Goal: Obtain resource: Download file/media

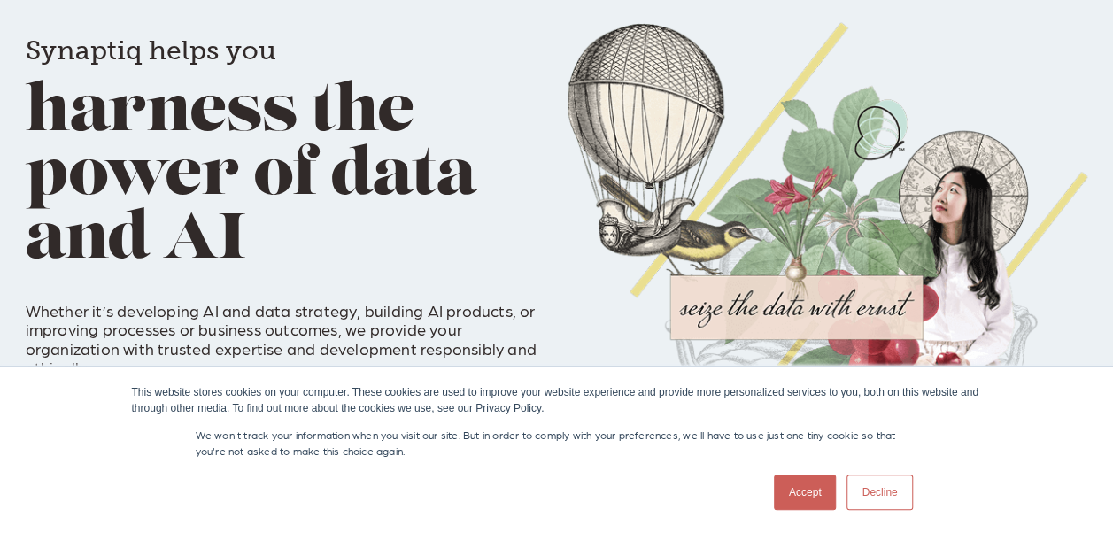
scroll to position [0, 7]
click at [809, 490] on link "Accept" at bounding box center [805, 492] width 63 height 35
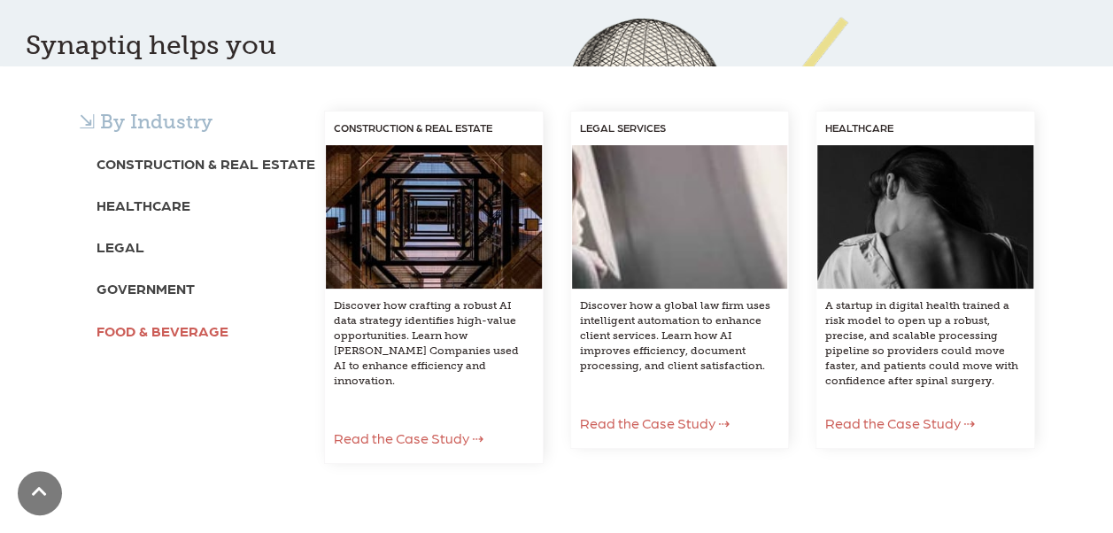
scroll to position [110, 0]
click at [154, 202] on b "Healthcare" at bounding box center [144, 205] width 94 height 17
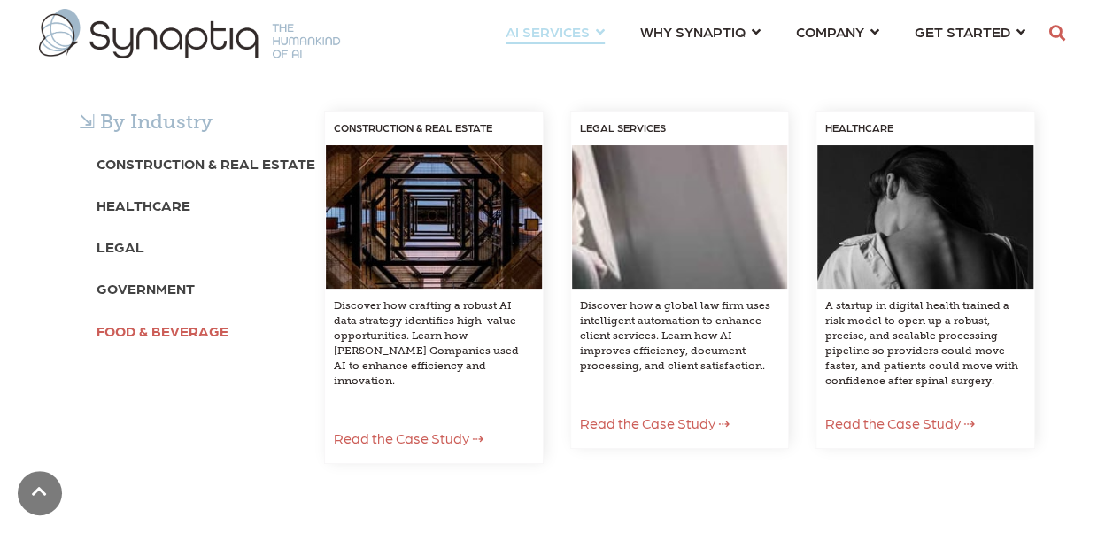
scroll to position [0, 0]
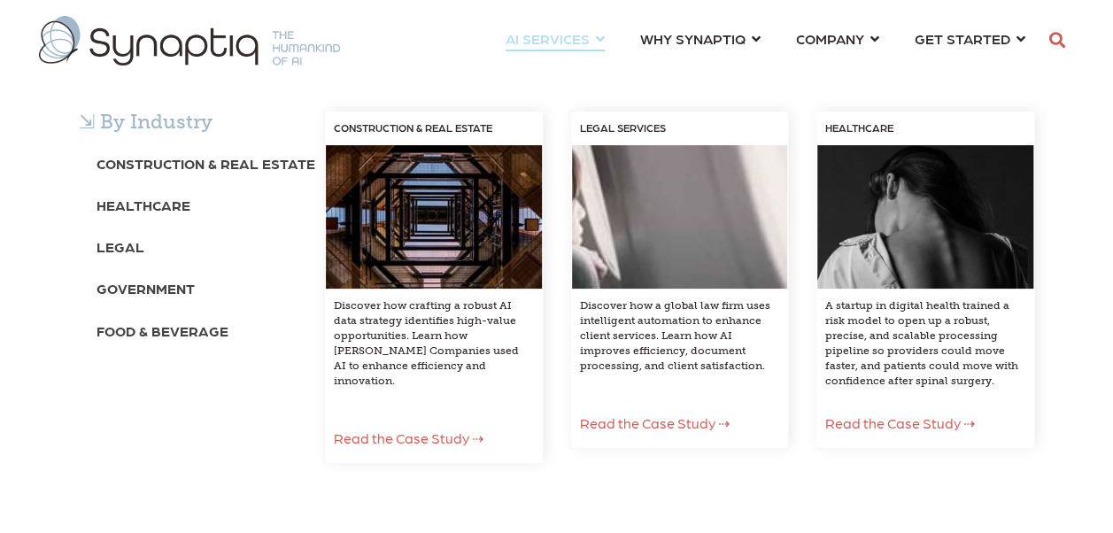
click at [521, 66] on div "⇲ By Industry Construction & Real Estate Healthcare Legal Government Food & Bev…" at bounding box center [556, 304] width 1113 height 477
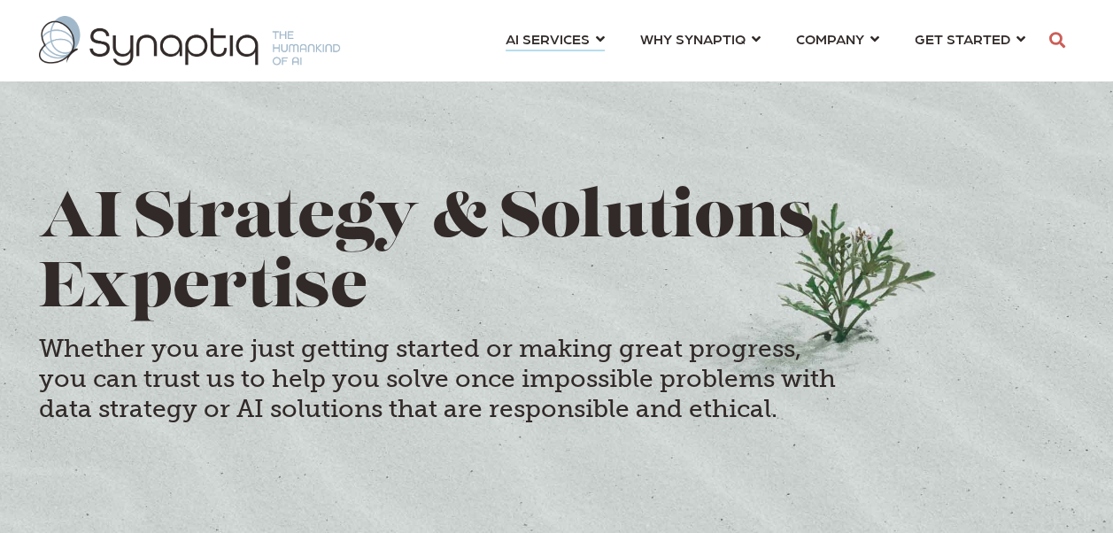
scroll to position [0, 7]
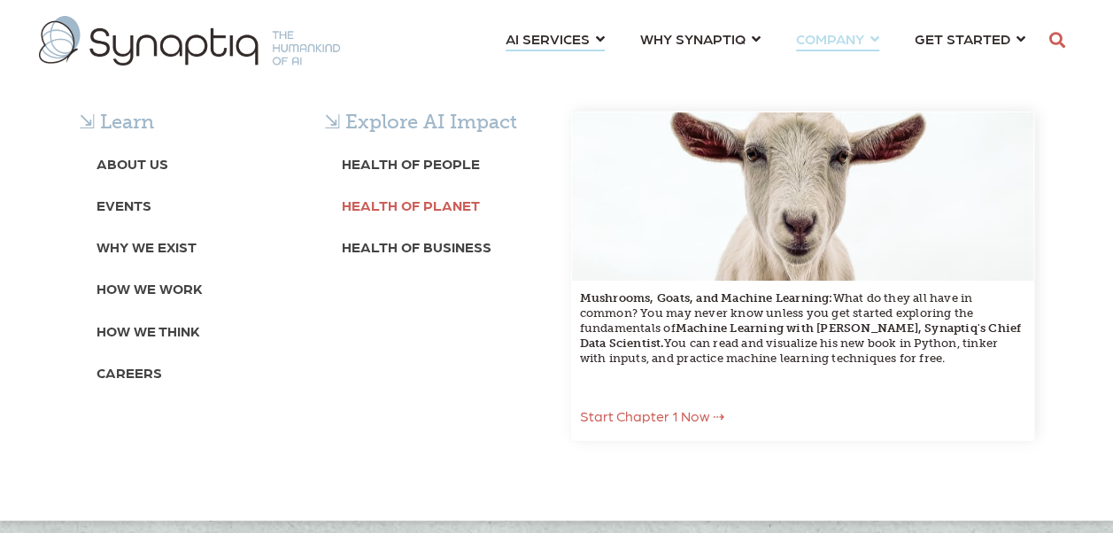
click at [407, 205] on b "Health of Planet" at bounding box center [411, 205] width 138 height 17
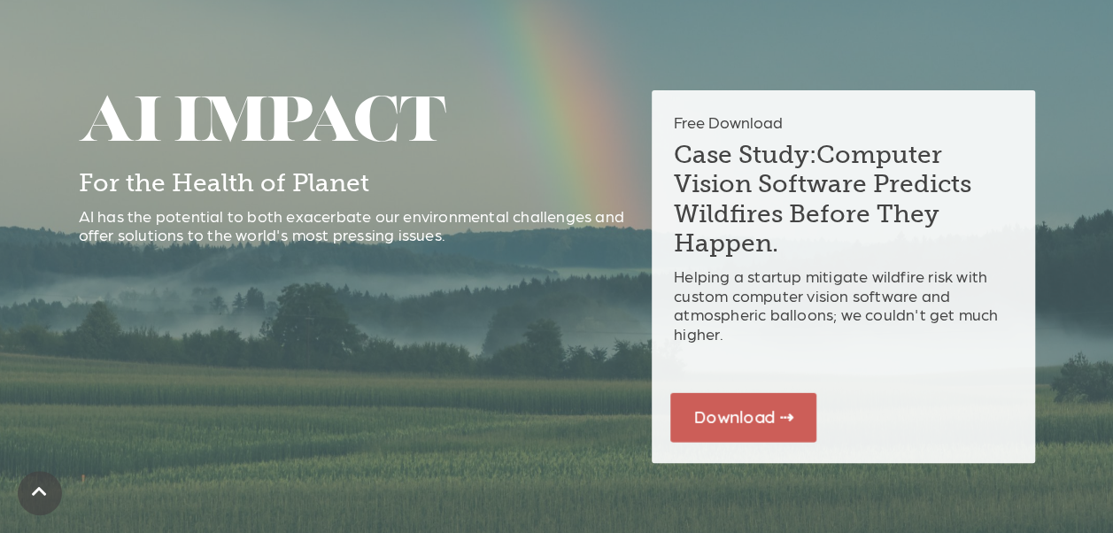
scroll to position [97, 0]
click at [788, 421] on link "Download ⇢" at bounding box center [743, 416] width 146 height 49
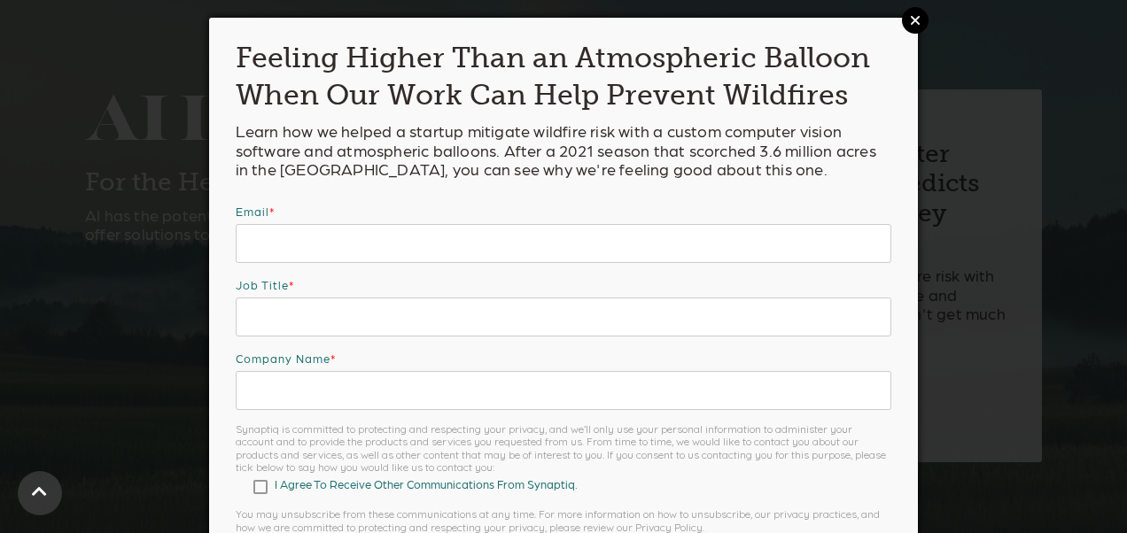
click at [903, 23] on link "Close" at bounding box center [915, 20] width 27 height 27
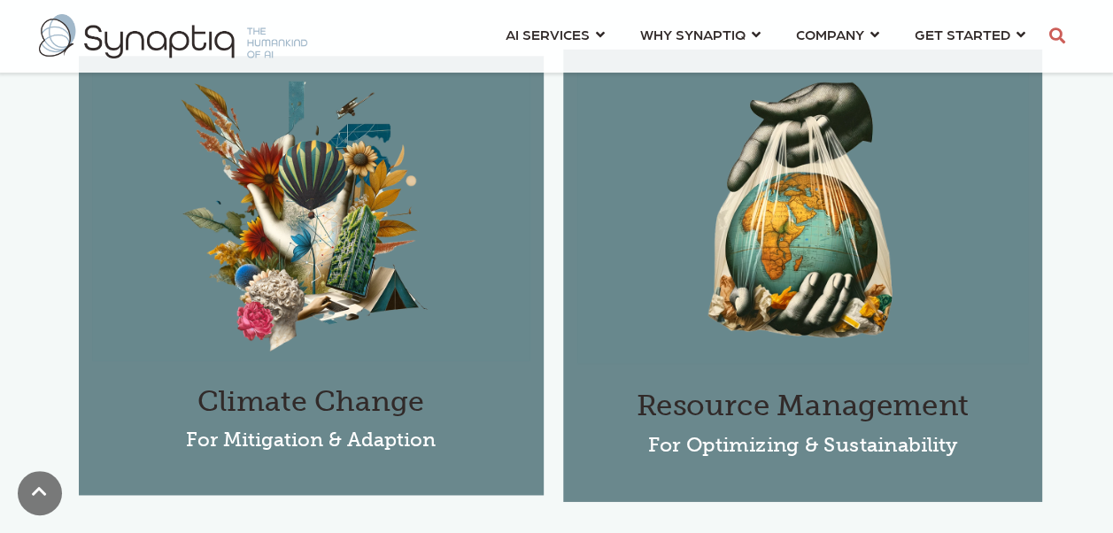
scroll to position [1081, 0]
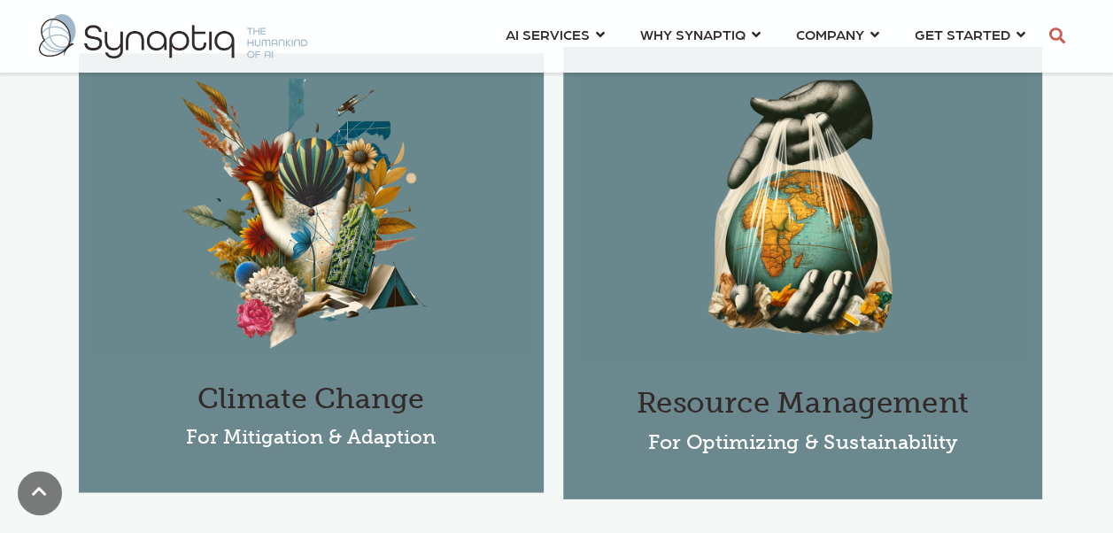
click at [809, 267] on img at bounding box center [803, 210] width 452 height 301
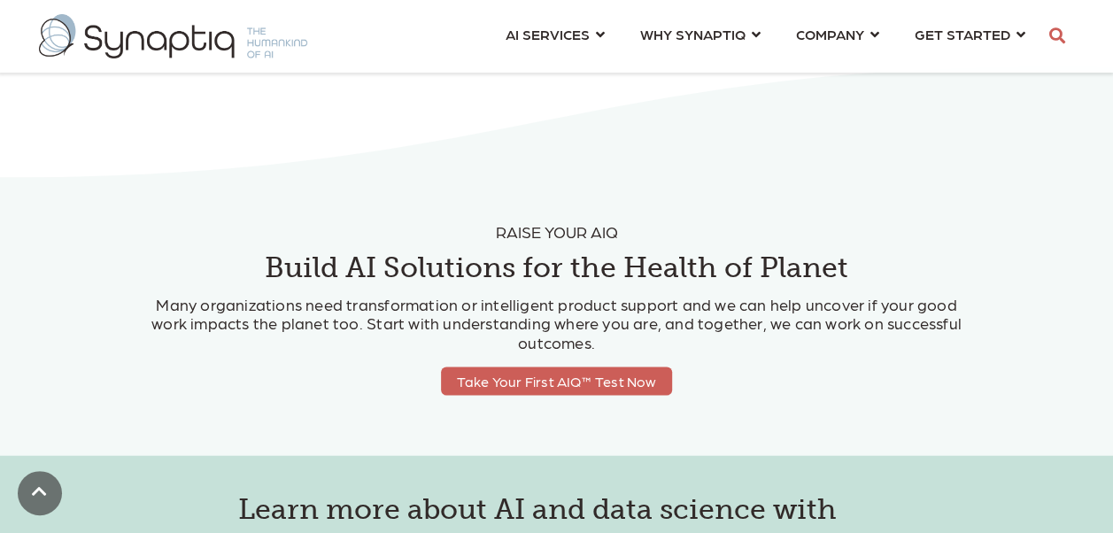
scroll to position [5023, 0]
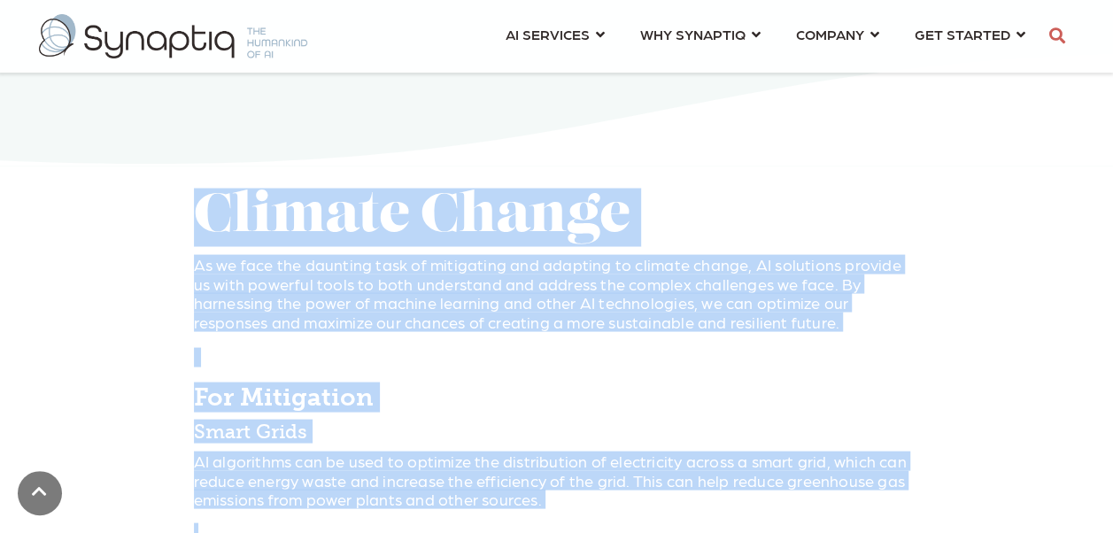
drag, startPoint x: 747, startPoint y: 311, endPoint x: 361, endPoint y: -28, distance: 514.0
